Goal: Browse casually

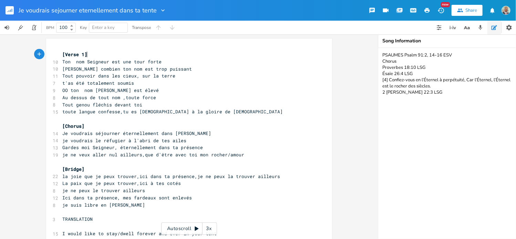
click at [10, 10] on icon "button" at bounding box center [10, 11] width 1 height 2
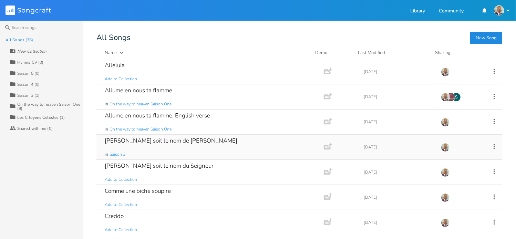
click at [140, 149] on div "[PERSON_NAME] soit le nom de [PERSON_NAME] in Saison 3" at bounding box center [209, 147] width 208 height 25
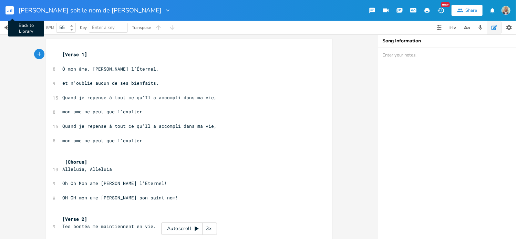
click at [11, 13] on rect "button" at bounding box center [10, 10] width 8 height 8
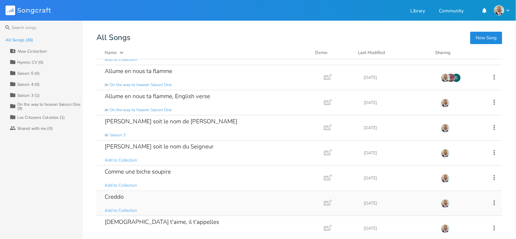
scroll to position [69, 0]
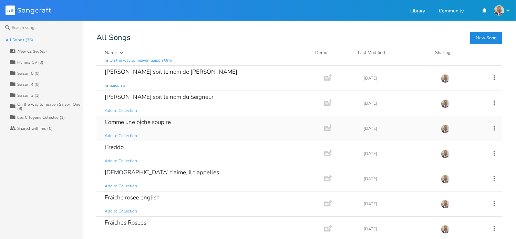
click at [141, 123] on div "Comme une biche soupire" at bounding box center [138, 122] width 66 height 6
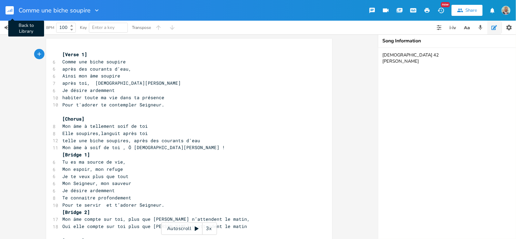
click at [11, 10] on rect "button" at bounding box center [10, 10] width 8 height 8
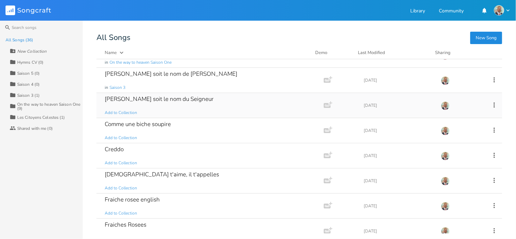
scroll to position [69, 0]
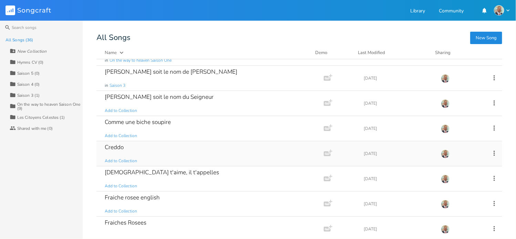
click at [185, 156] on div "Creddo Add to Collection" at bounding box center [209, 153] width 208 height 25
